Goal: Find specific page/section: Find specific page/section

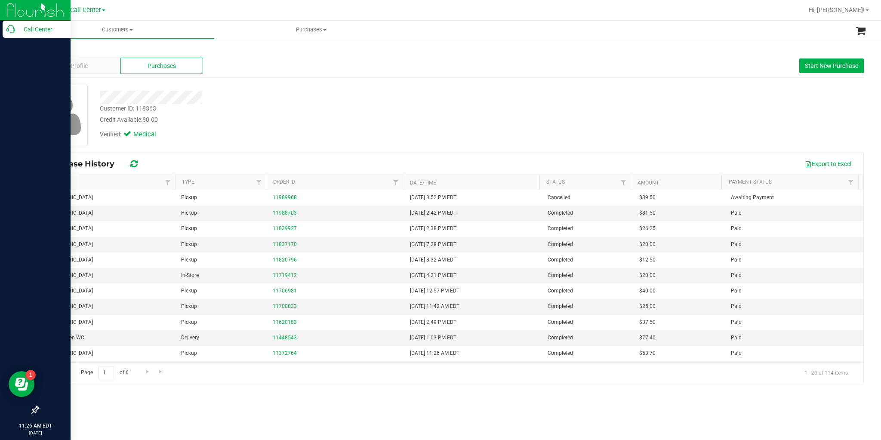
click at [18, 34] on p "Call Center" at bounding box center [41, 29] width 52 height 10
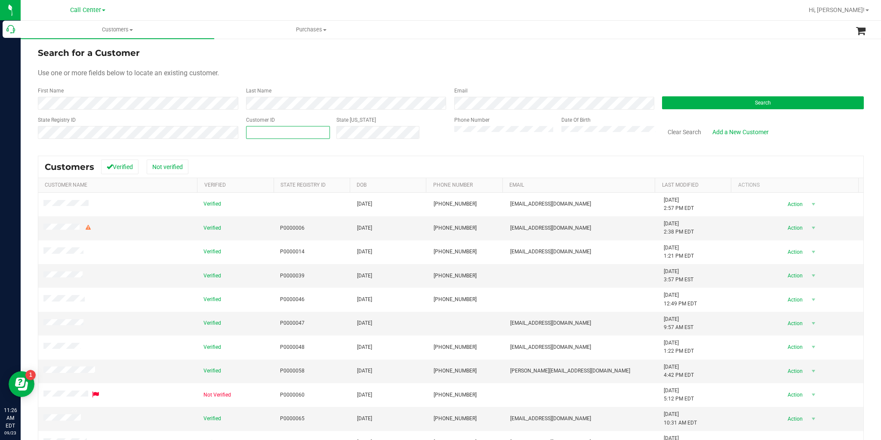
click at [275, 130] on span at bounding box center [288, 132] width 84 height 13
paste input "1576873"
type input "1576873"
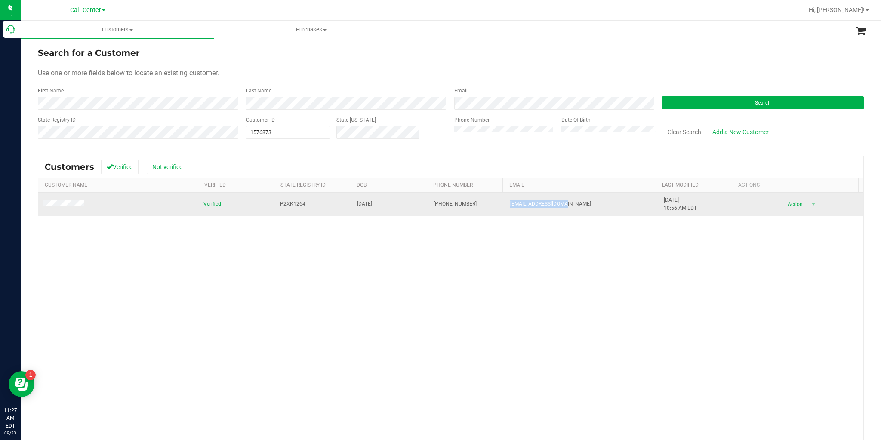
drag, startPoint x: 559, startPoint y: 205, endPoint x: 515, endPoint y: 205, distance: 43.4
click at [497, 205] on tr "Verified P2XK1264 [DATE] (561) 358-9404 [EMAIL_ADDRESS][DOMAIN_NAME] [DATE] 10:…" at bounding box center [450, 204] width 825 height 23
copy tr "[EMAIL_ADDRESS][DOMAIN_NAME]"
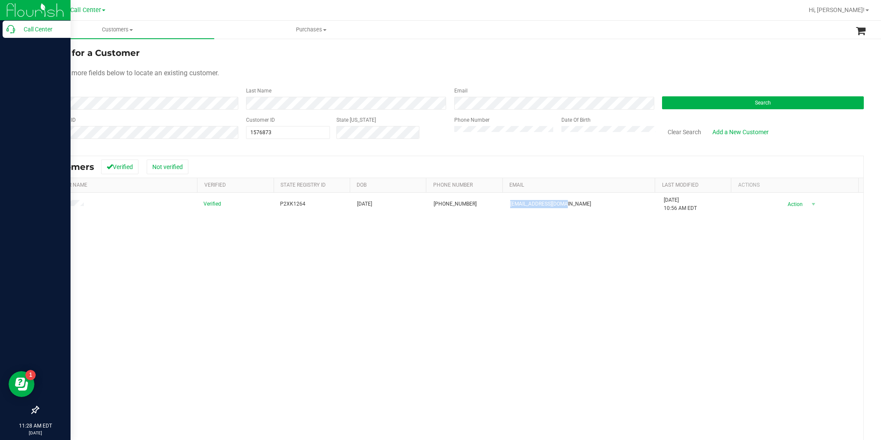
click at [31, 33] on p "Call Center" at bounding box center [41, 29] width 52 height 10
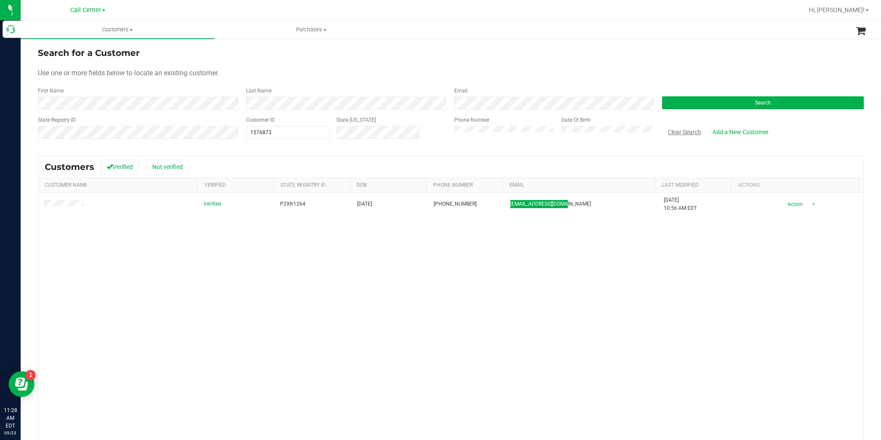
click at [685, 131] on button "Clear Search" at bounding box center [684, 132] width 45 height 15
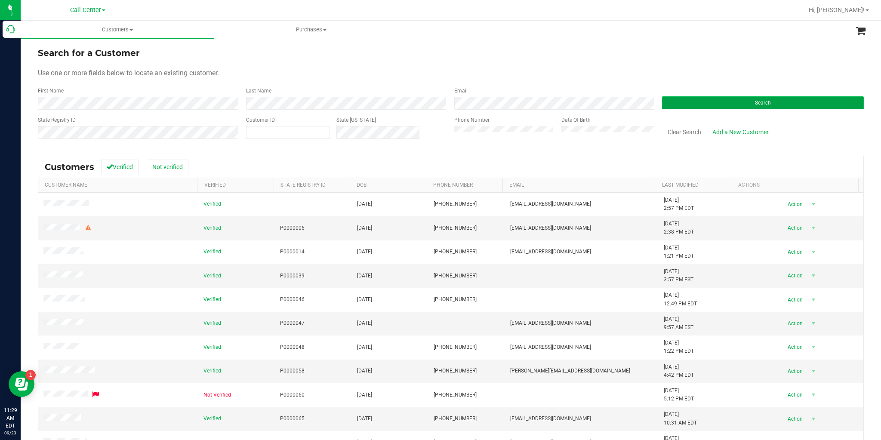
click at [742, 100] on button "Search" at bounding box center [763, 102] width 202 height 13
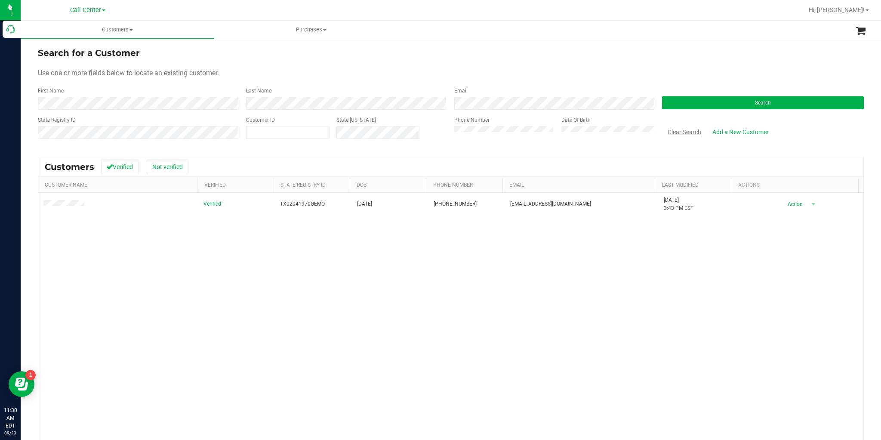
click at [668, 134] on button "Clear Search" at bounding box center [684, 132] width 45 height 15
